Goal: Transaction & Acquisition: Purchase product/service

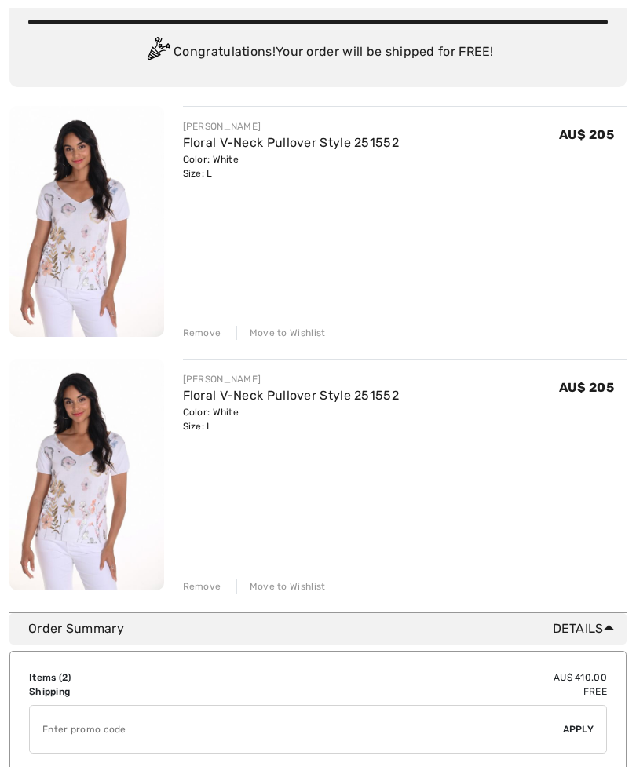
scroll to position [129, 0]
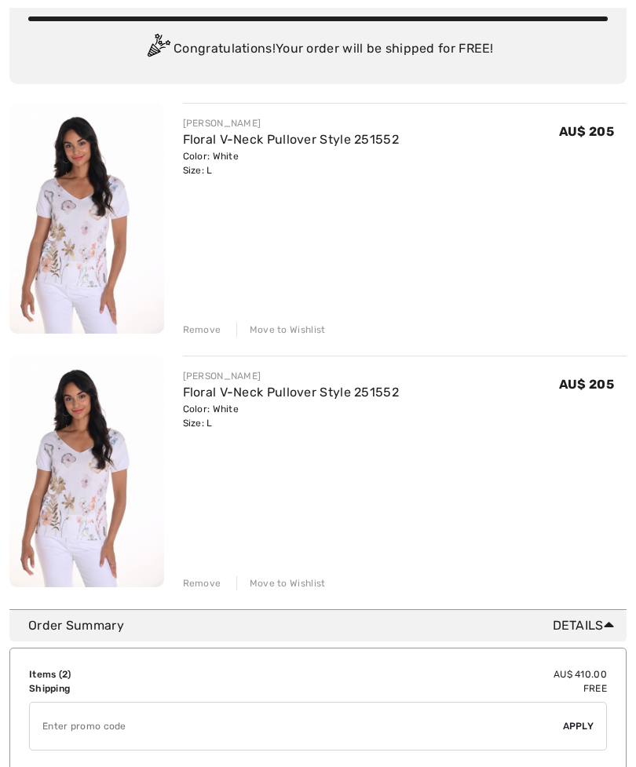
click at [207, 584] on div "Remove" at bounding box center [202, 584] width 38 height 14
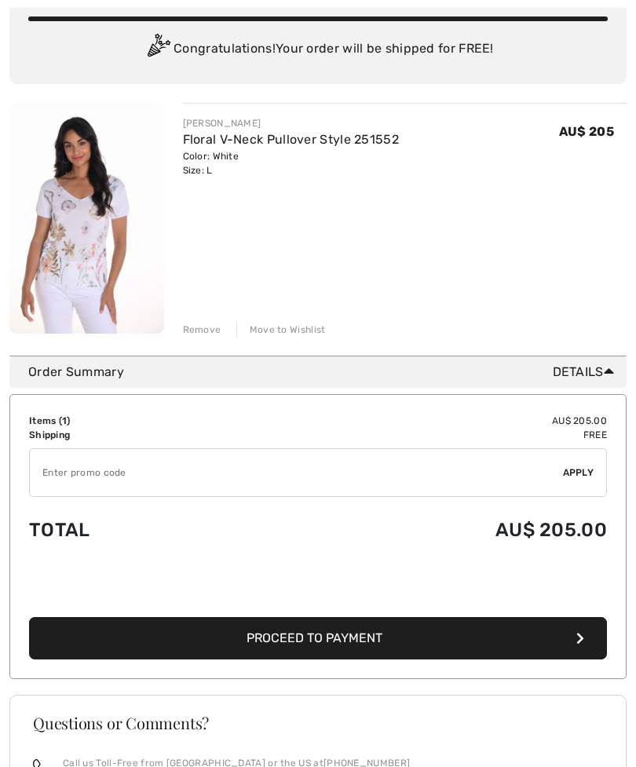
scroll to position [155, 0]
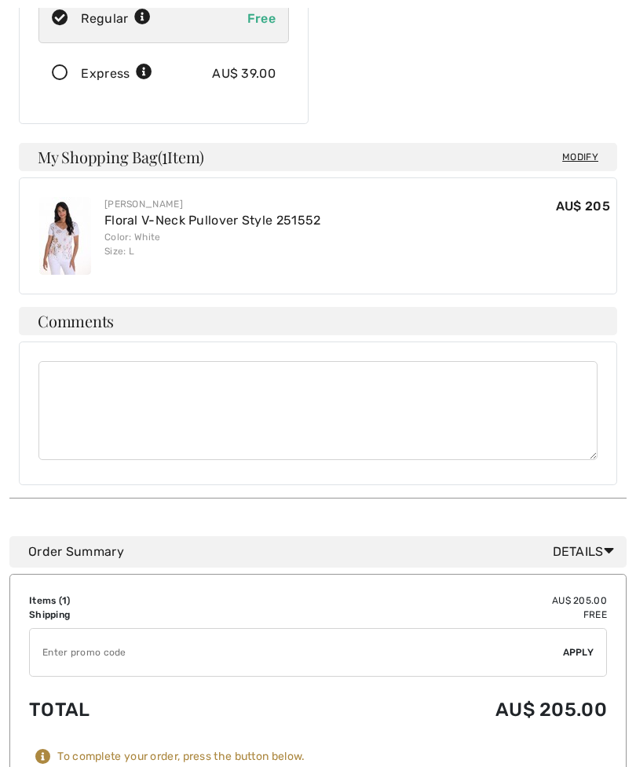
scroll to position [463, 0]
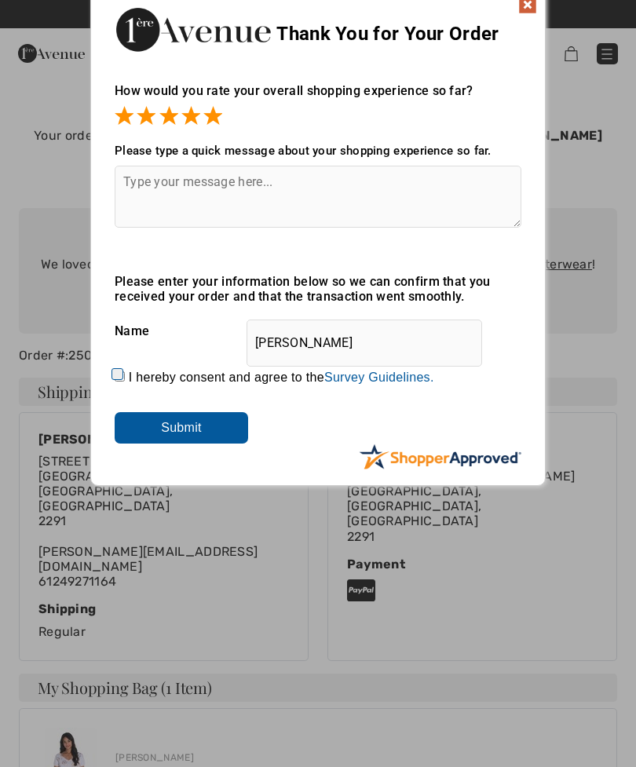
click at [152, 192] on textarea at bounding box center [318, 197] width 407 height 62
type textarea "Easy"
click at [192, 421] on input "Submit" at bounding box center [182, 427] width 134 height 31
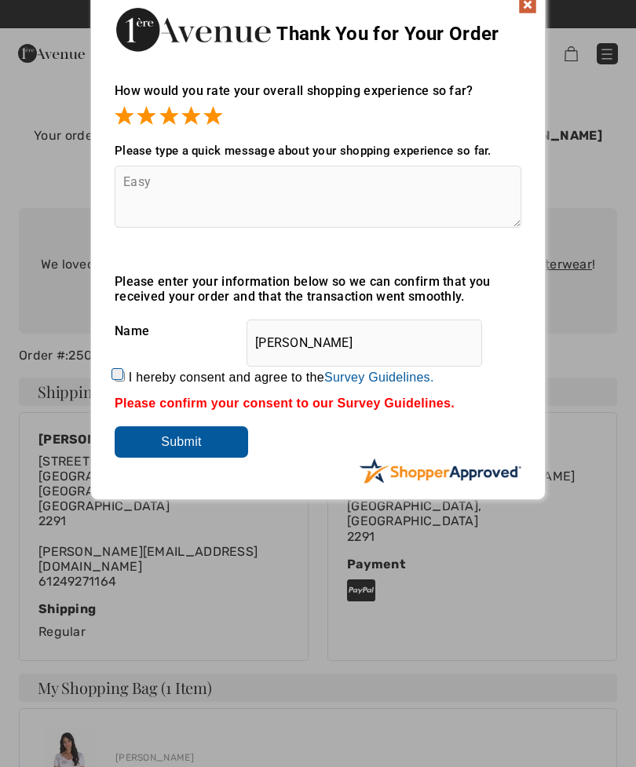
click at [125, 372] on input "I hereby consent and agree to the By submitting a review, you grant permission …" at bounding box center [120, 377] width 10 height 10
checkbox input "true"
click at [207, 442] on input "Submit" at bounding box center [182, 441] width 134 height 31
